Goal: Go to known website: Access a specific website the user already knows

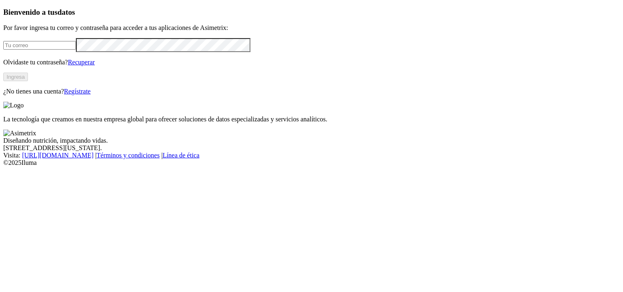
type input "[PERSON_NAME][EMAIL_ADDRESS][PERSON_NAME][DOMAIN_NAME]"
click at [28, 81] on button "Ingresa" at bounding box center [15, 77] width 25 height 9
